Goal: Transaction & Acquisition: Register for event/course

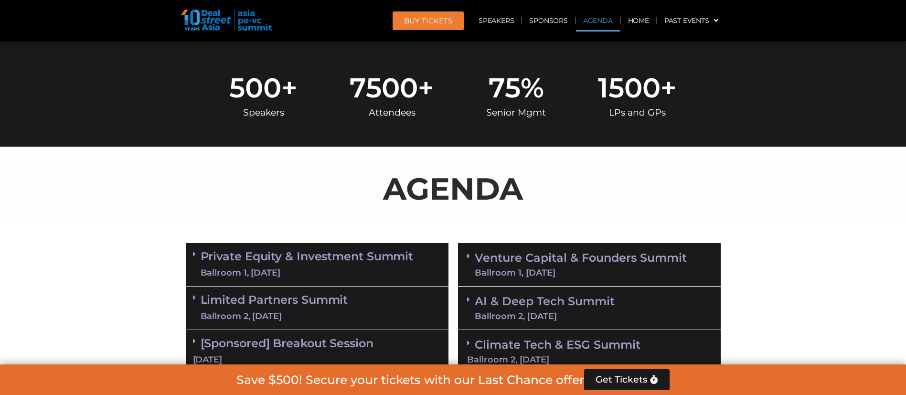
click at [437, 17] on span "BUY Tickets" at bounding box center [428, 20] width 48 height 7
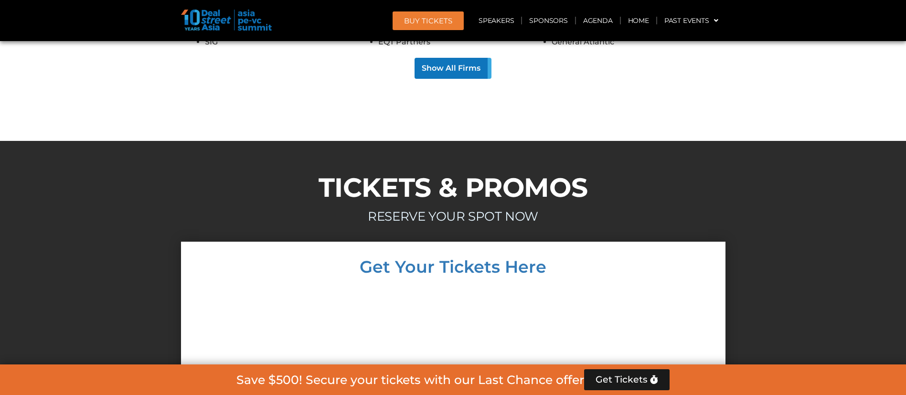
scroll to position [8153, 0]
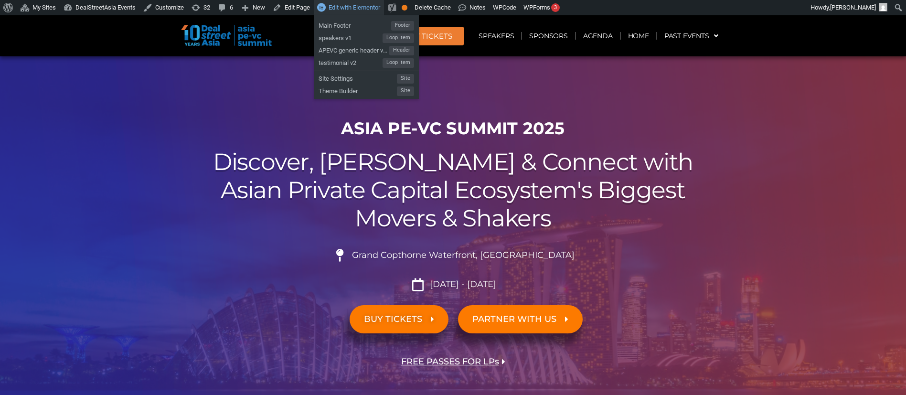
drag, startPoint x: 0, startPoint y: 0, endPoint x: 367, endPoint y: 4, distance: 366.8
click at [367, 4] on span "Edit with Elementor" at bounding box center [355, 7] width 52 height 7
